Goal: Task Accomplishment & Management: Manage account settings

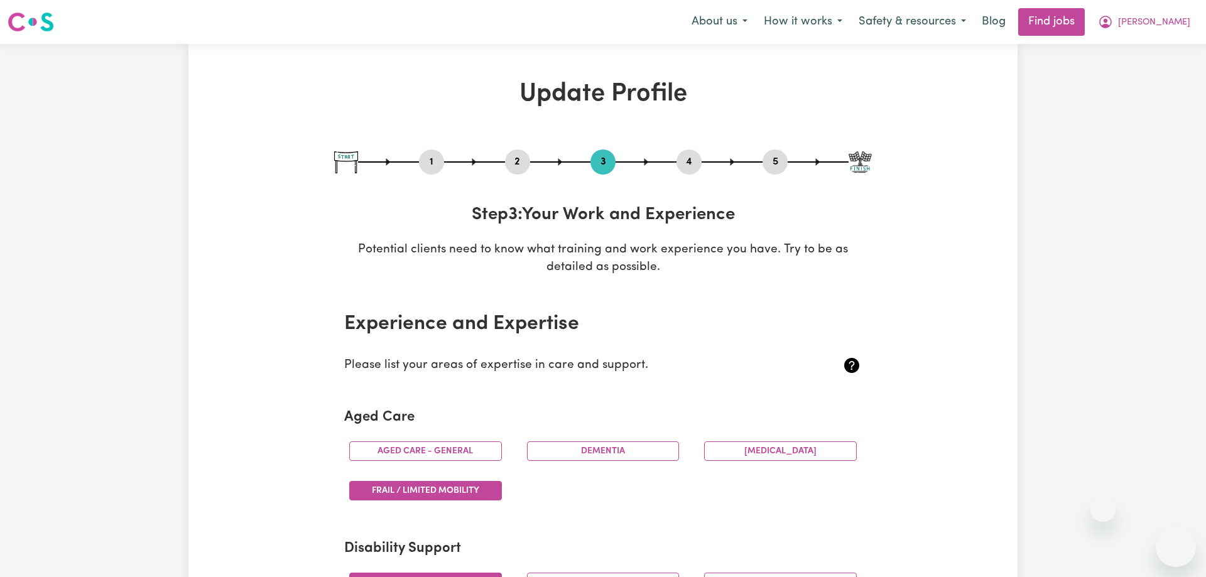
select select "Certificate III (Individual Support)"
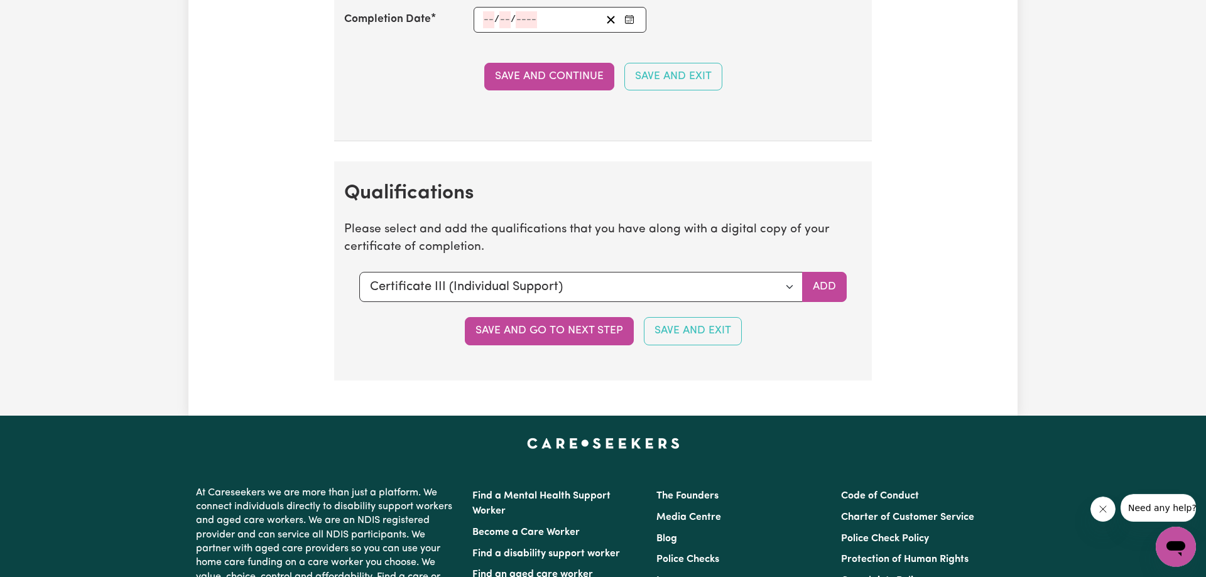
scroll to position [2882, 0]
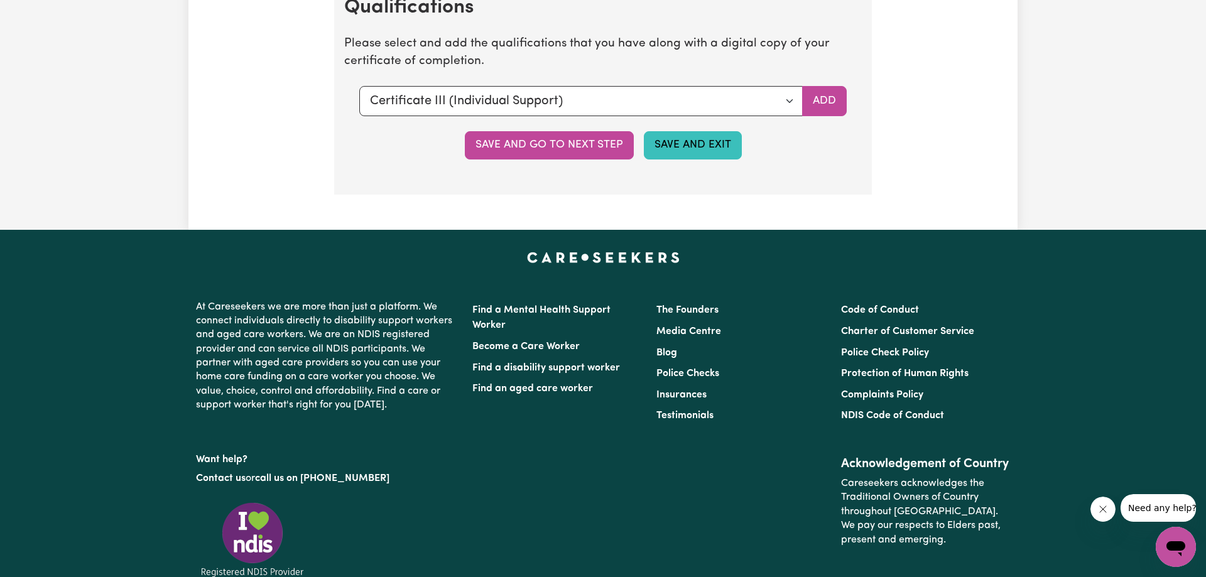
click at [691, 143] on button "Save and Exit" at bounding box center [693, 145] width 98 height 28
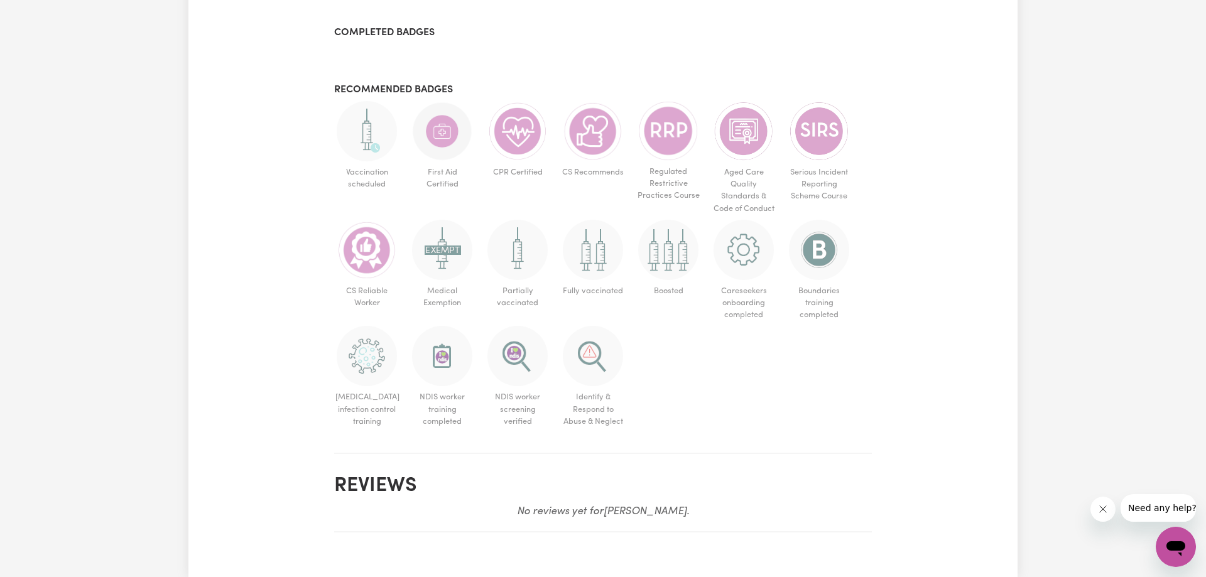
scroll to position [833, 0]
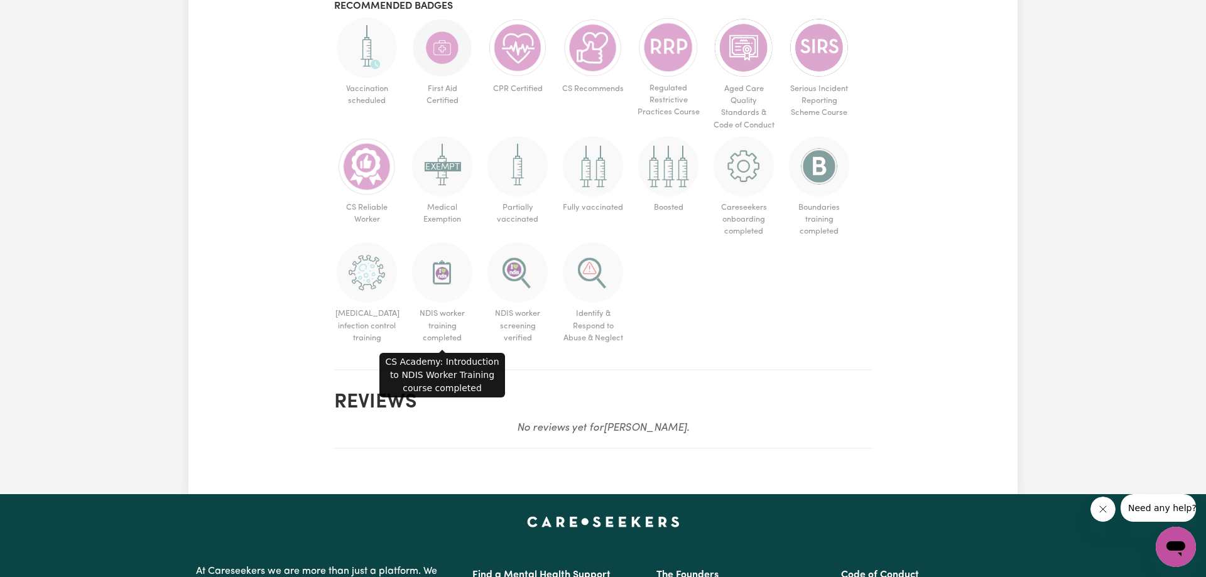
click at [437, 269] on img at bounding box center [442, 272] width 60 height 60
click at [437, 282] on img at bounding box center [442, 272] width 60 height 60
click at [441, 284] on img at bounding box center [442, 272] width 60 height 60
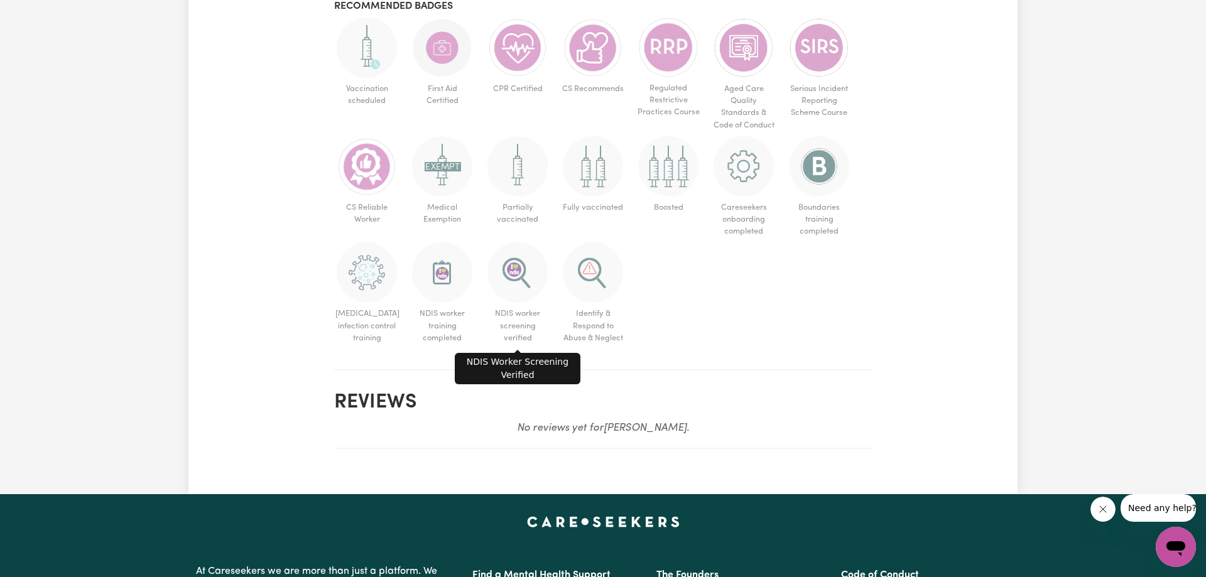
click at [525, 261] on img at bounding box center [517, 272] width 60 height 60
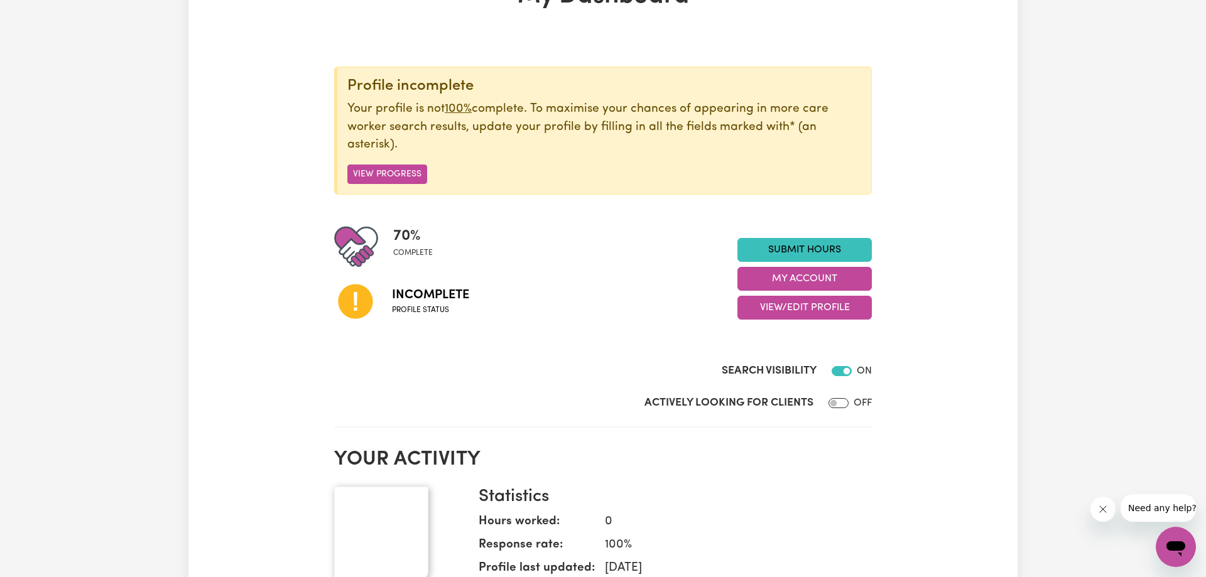
scroll to position [0, 0]
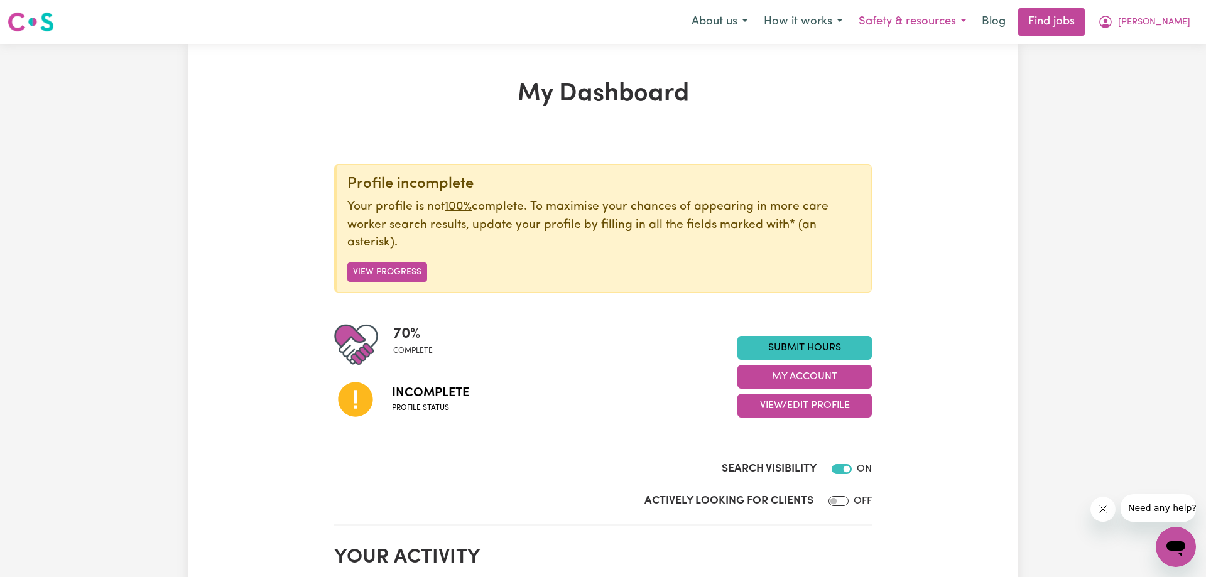
click at [917, 22] on button "Safety & resources" at bounding box center [913, 22] width 124 height 26
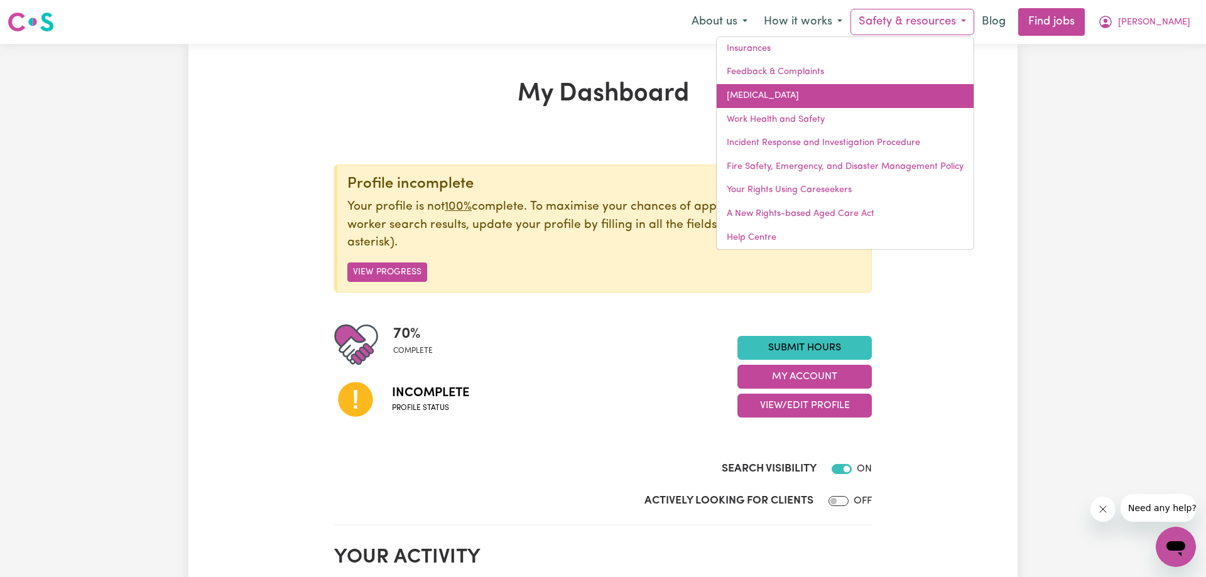
click at [790, 102] on link "[MEDICAL_DATA]" at bounding box center [845, 96] width 257 height 24
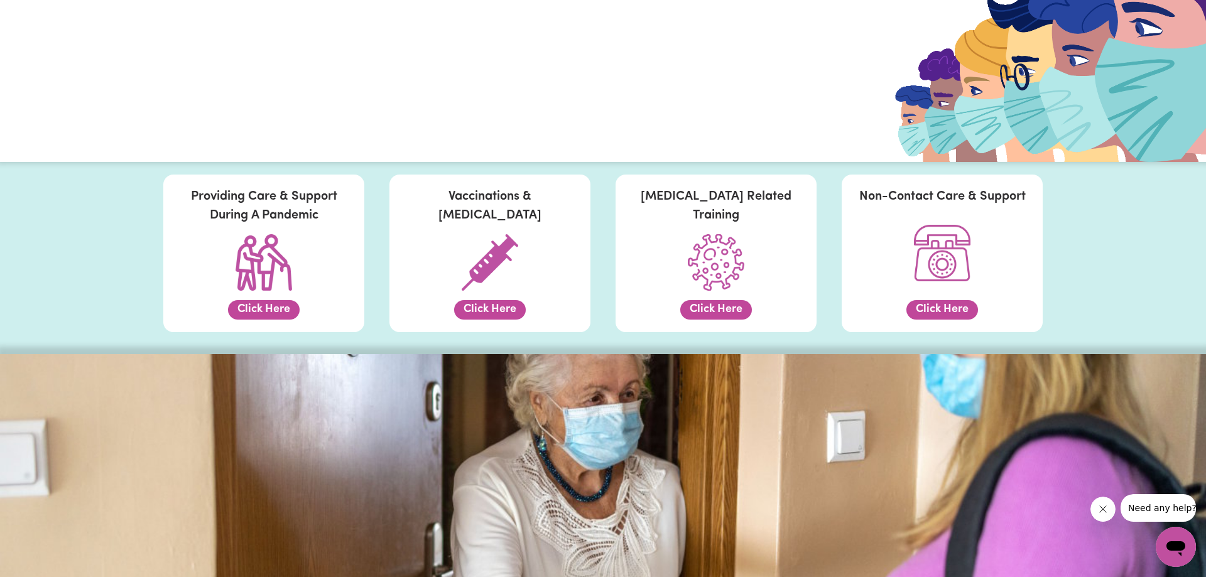
scroll to position [64, 0]
